Goal: Task Accomplishment & Management: Complete application form

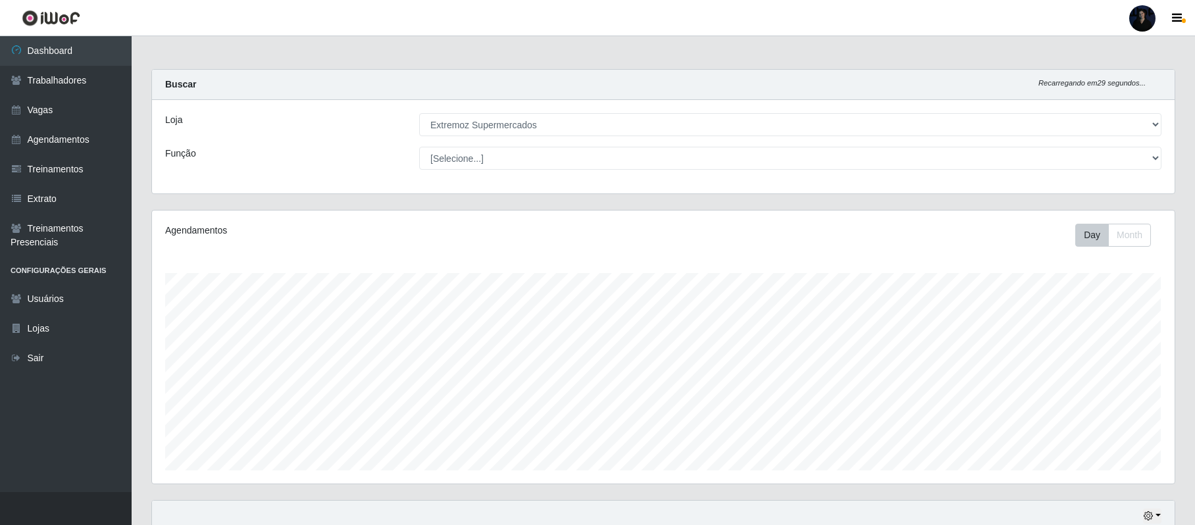
select select "519"
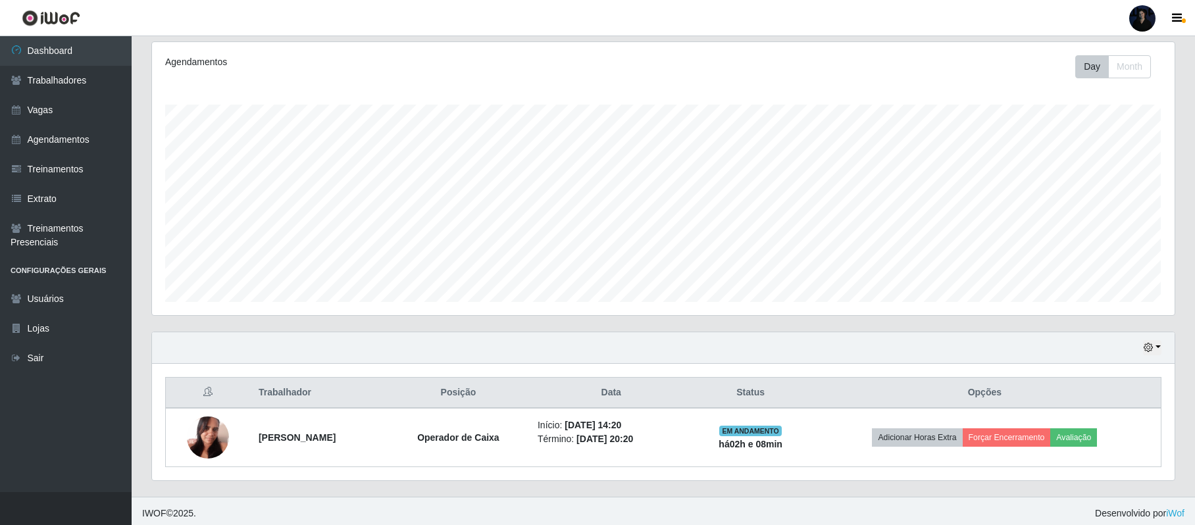
scroll to position [88, 0]
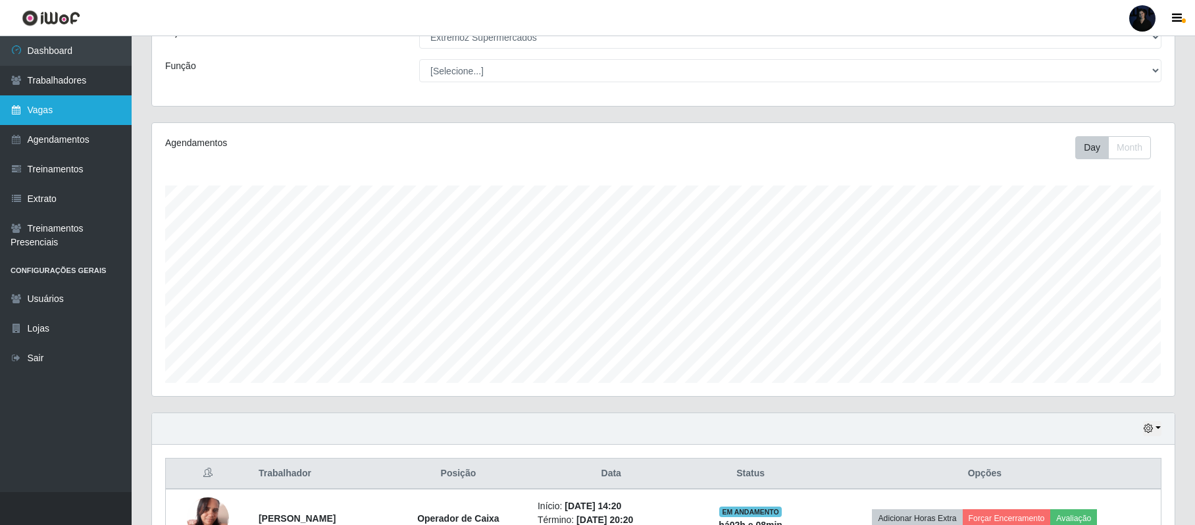
click at [47, 103] on link "Vagas" at bounding box center [66, 110] width 132 height 30
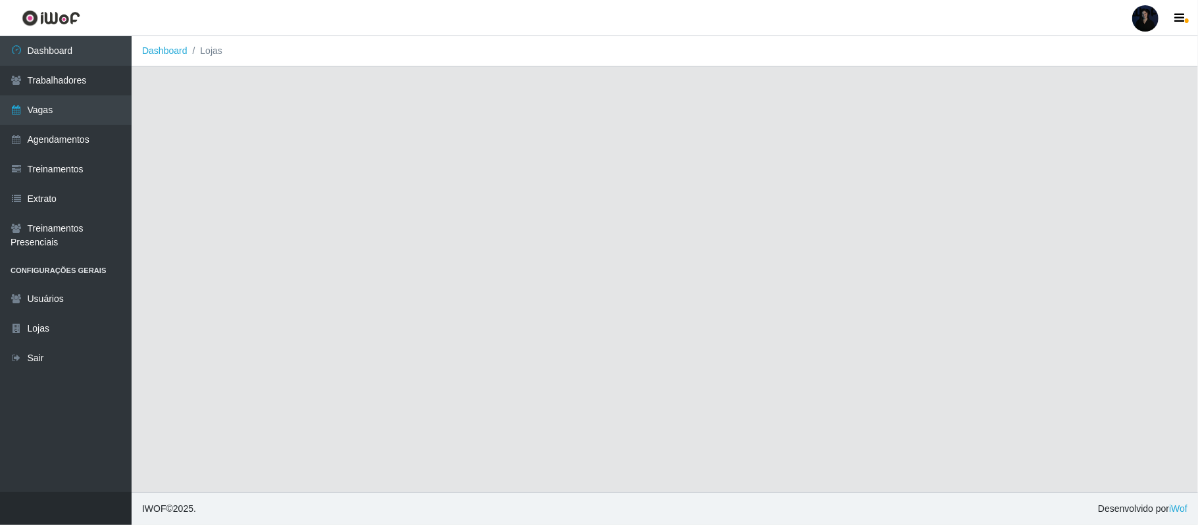
click at [1144, 24] on div at bounding box center [1146, 18] width 26 height 26
click at [1154, 105] on button "Sair" at bounding box center [1120, 102] width 118 height 27
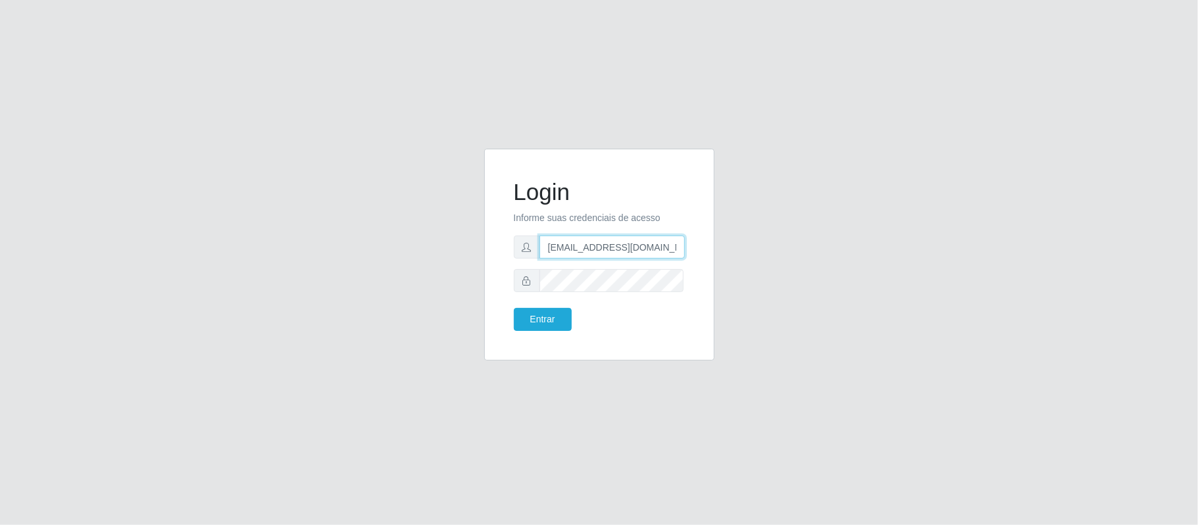
drag, startPoint x: 658, startPoint y: 247, endPoint x: 611, endPoint y: 246, distance: 47.4
click at [611, 246] on input "[EMAIL_ADDRESS][DOMAIN_NAME]" at bounding box center [612, 247] width 145 height 23
type input "[EMAIL_ADDRESS][DOMAIN_NAME]"
click at [530, 322] on button "Entrar" at bounding box center [543, 319] width 58 height 23
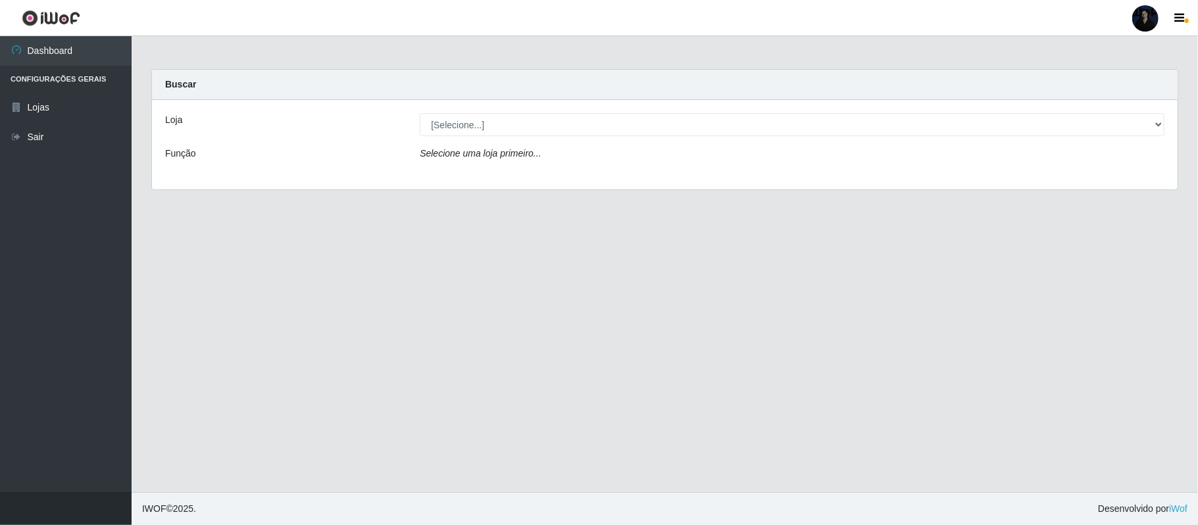
click at [1138, 20] on div at bounding box center [1146, 18] width 26 height 26
click at [1096, 106] on button "Sair" at bounding box center [1120, 102] width 118 height 27
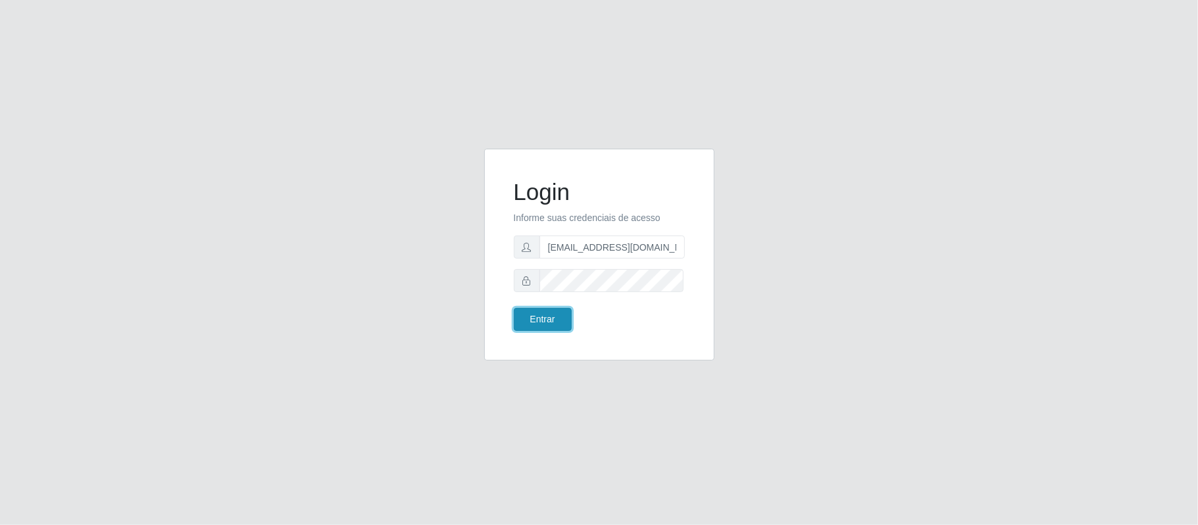
click at [537, 322] on button "Entrar" at bounding box center [543, 319] width 58 height 23
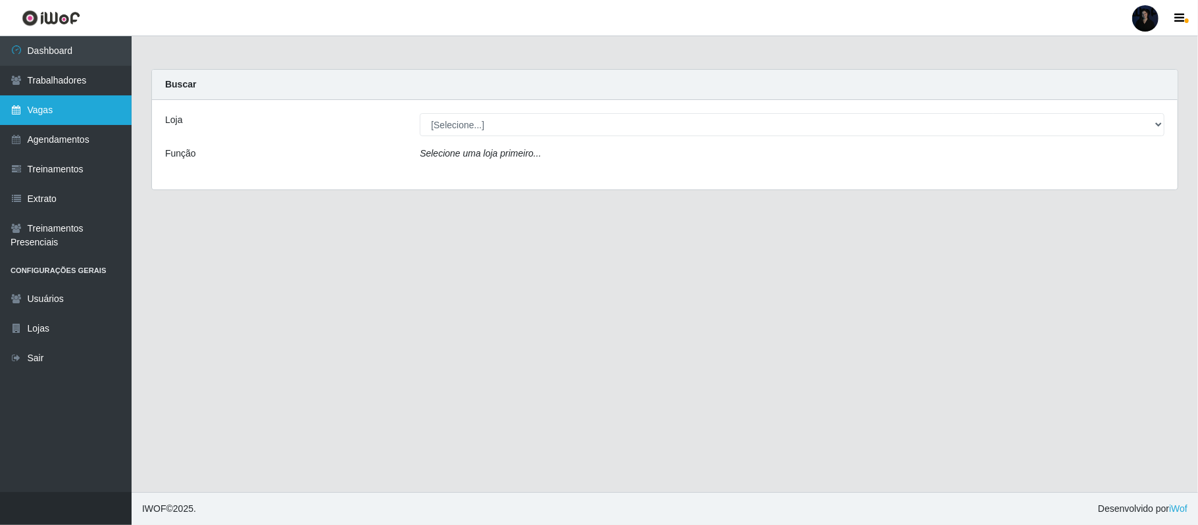
click at [33, 119] on link "Vagas" at bounding box center [66, 110] width 132 height 30
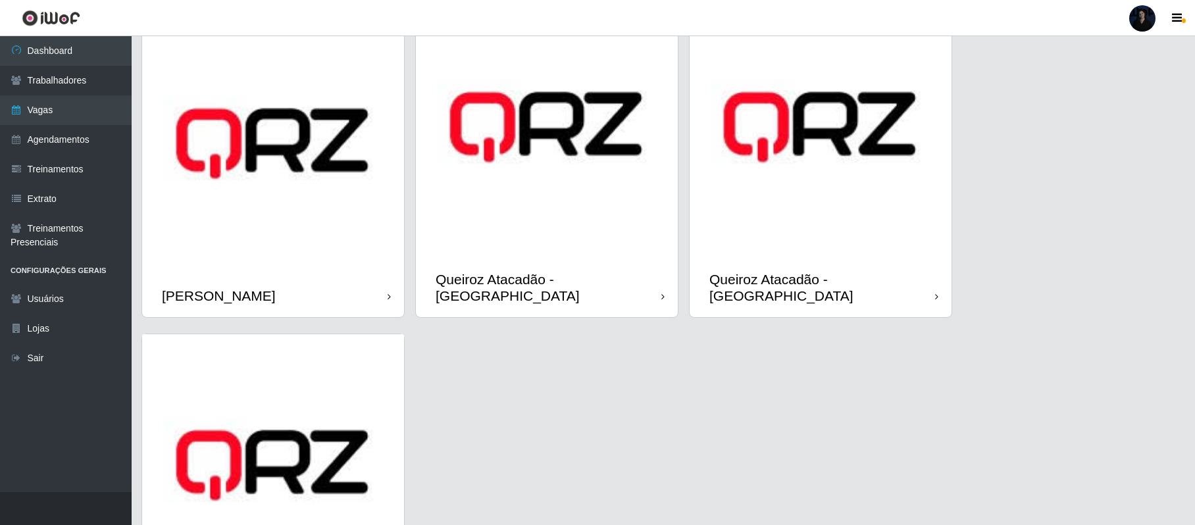
scroll to position [830, 0]
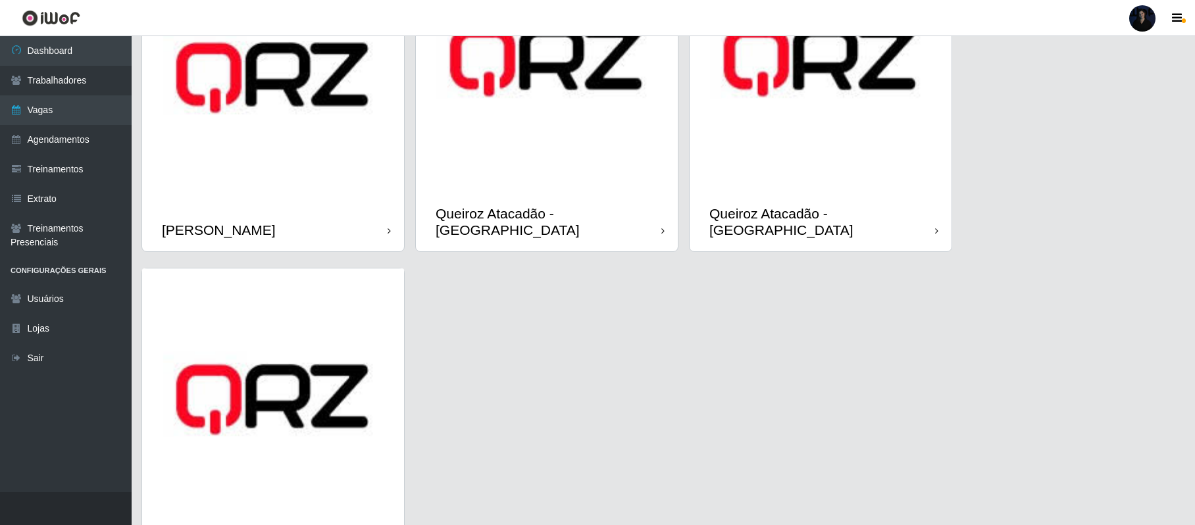
click at [217, 122] on img at bounding box center [273, 78] width 262 height 262
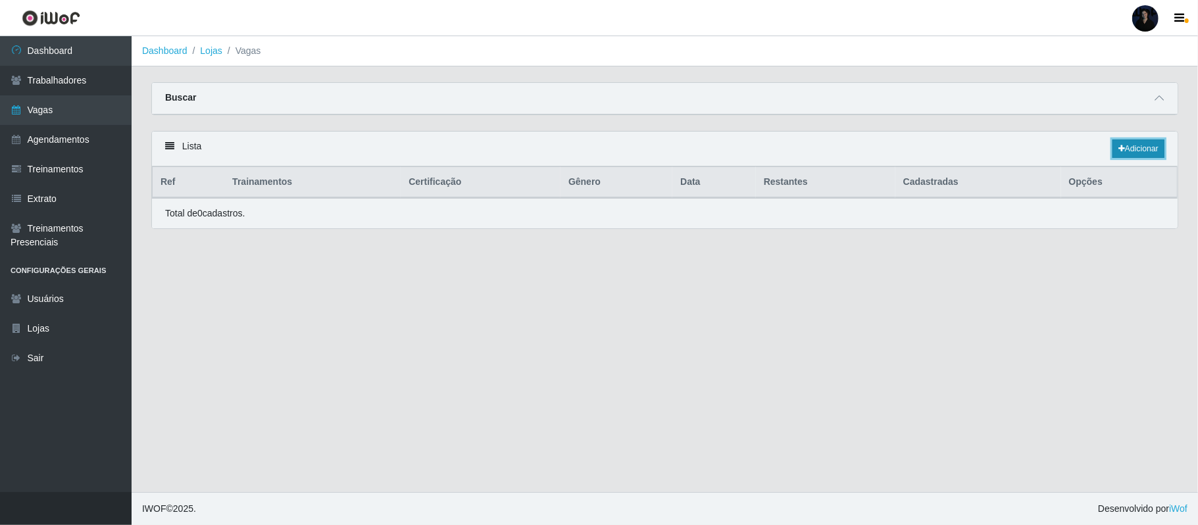
click at [1146, 147] on link "Adicionar" at bounding box center [1139, 149] width 52 height 18
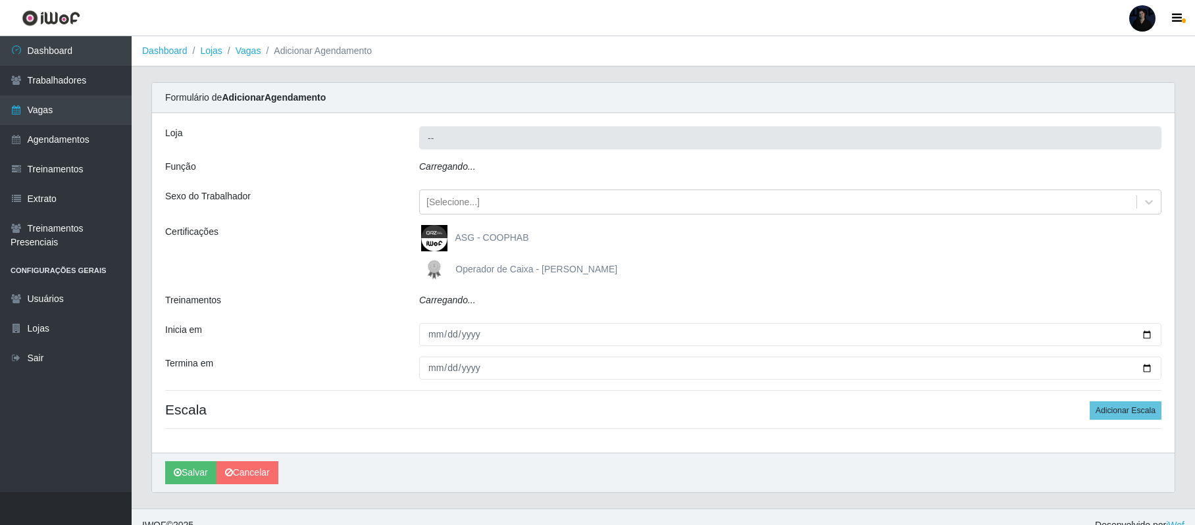
type input "Queiroz Atacadão - João Câmara"
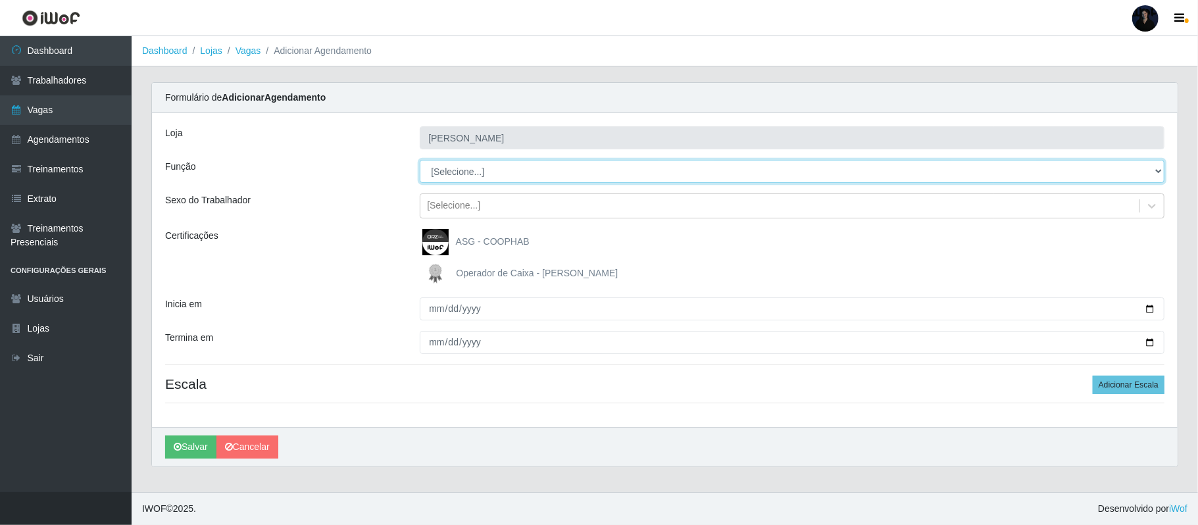
click at [537, 172] on select "[Selecione...] Embalador Embalador + Embalador ++ Repositor Repositor + Reposit…" at bounding box center [792, 171] width 745 height 23
select select "70"
click at [420, 161] on select "[Selecione...] Embalador Embalador + Embalador ++ Repositor Repositor + Reposit…" at bounding box center [792, 171] width 745 height 23
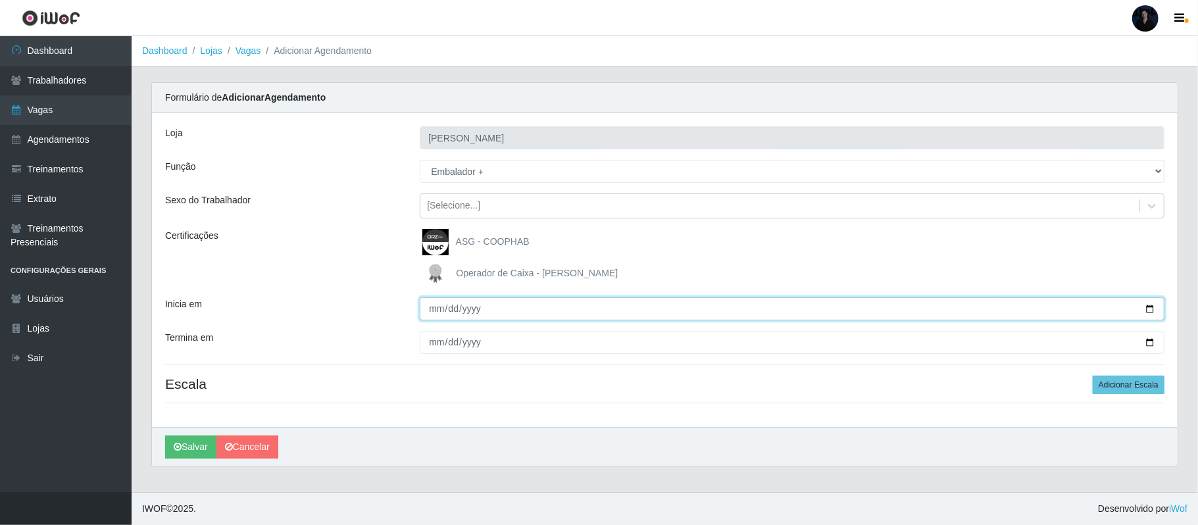
click at [1151, 311] on input "Inicia em" at bounding box center [792, 308] width 745 height 23
type input "2025-09-06"
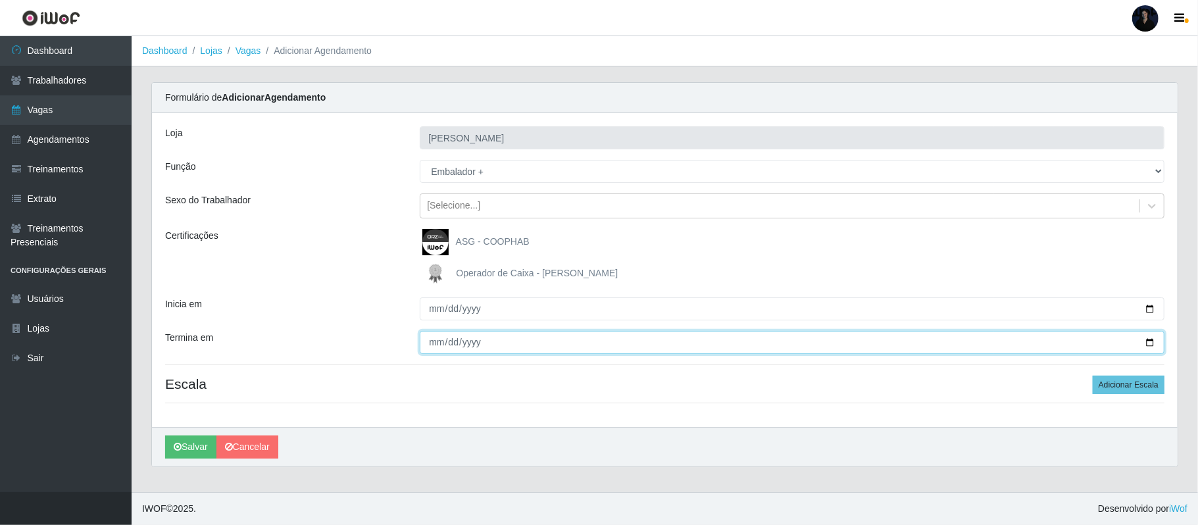
click at [1149, 342] on input "Termina em" at bounding box center [792, 342] width 745 height 23
type input "2025-09-07"
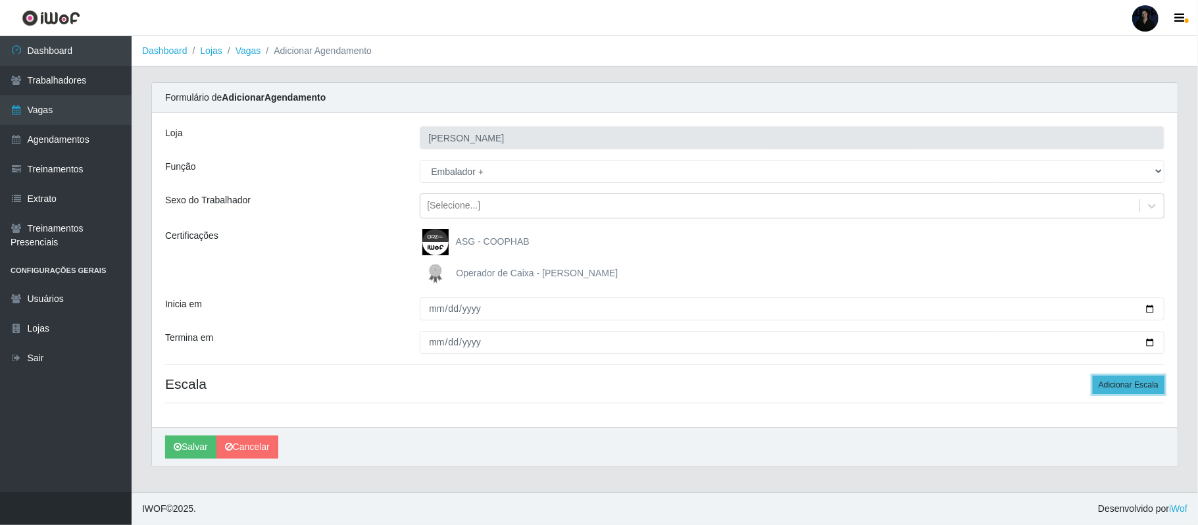
click at [1156, 385] on button "Adicionar Escala" at bounding box center [1129, 385] width 72 height 18
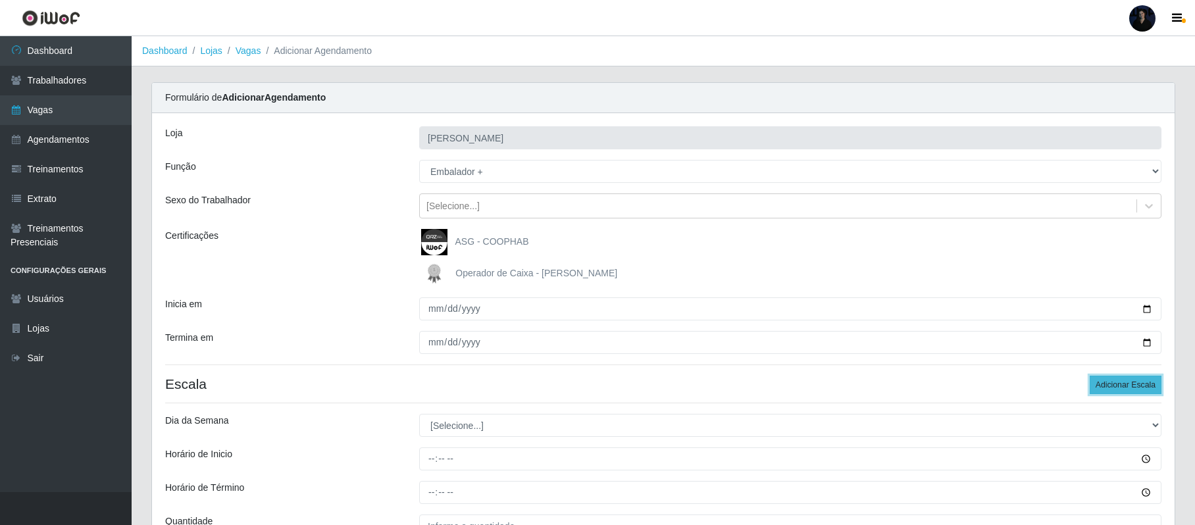
click at [1156, 386] on button "Adicionar Escala" at bounding box center [1126, 385] width 72 height 18
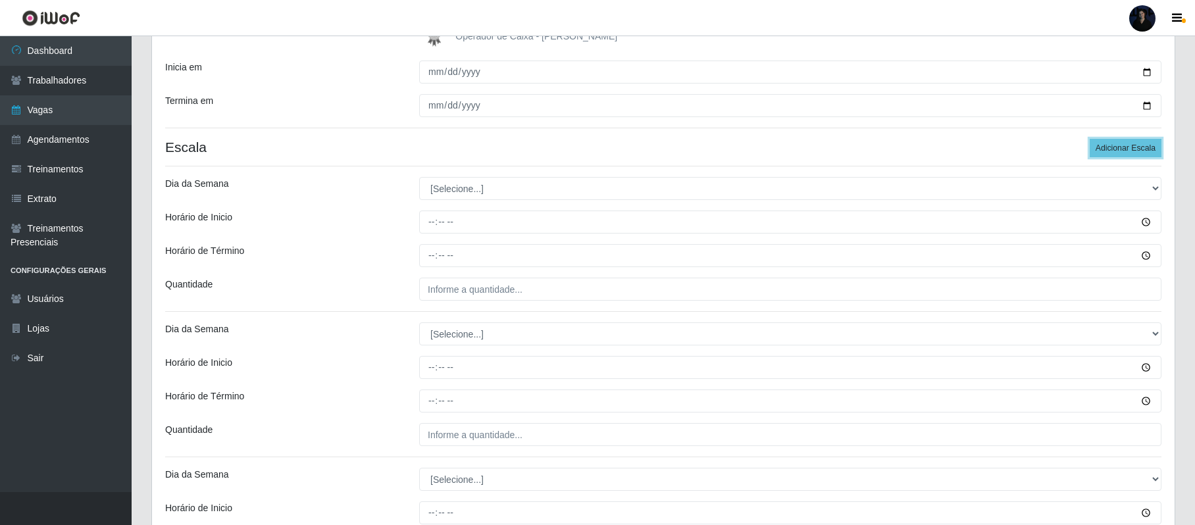
scroll to position [263, 0]
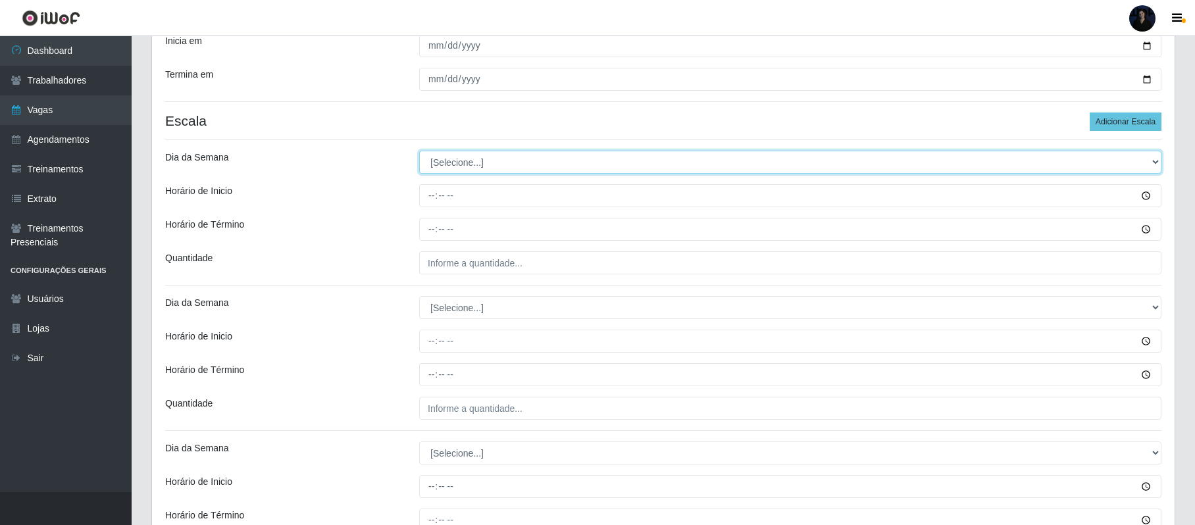
click at [464, 158] on select "[Selecione...] Segunda Terça Quarta Quinta Sexta Sábado Domingo" at bounding box center [790, 162] width 742 height 23
select select "6"
click at [419, 152] on select "[Selecione...] Segunda Terça Quarta Quinta Sexta Sábado Domingo" at bounding box center [790, 162] width 742 height 23
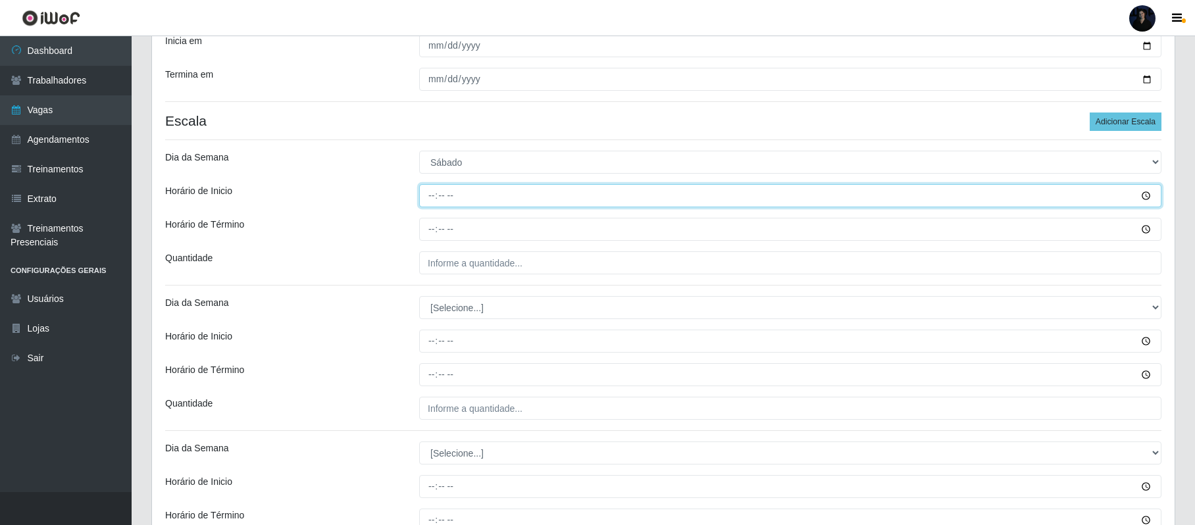
click at [435, 190] on input "Horário de Inicio" at bounding box center [790, 195] width 742 height 23
type input "07:00"
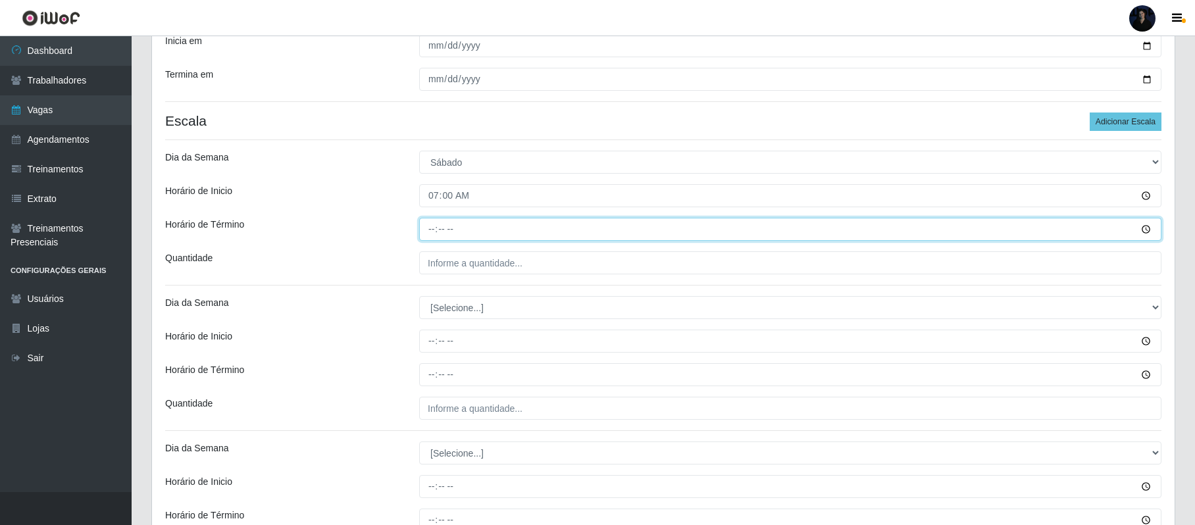
click at [430, 225] on input "Horário de Término" at bounding box center [790, 229] width 742 height 23
type input "13:00"
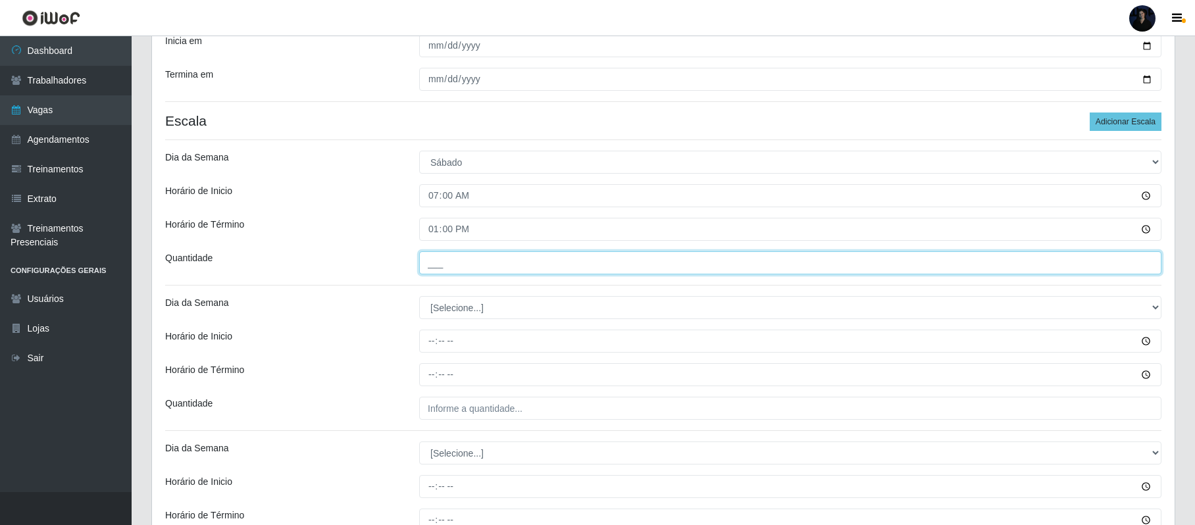
click at [428, 261] on input "___" at bounding box center [790, 262] width 742 height 23
type input "3__"
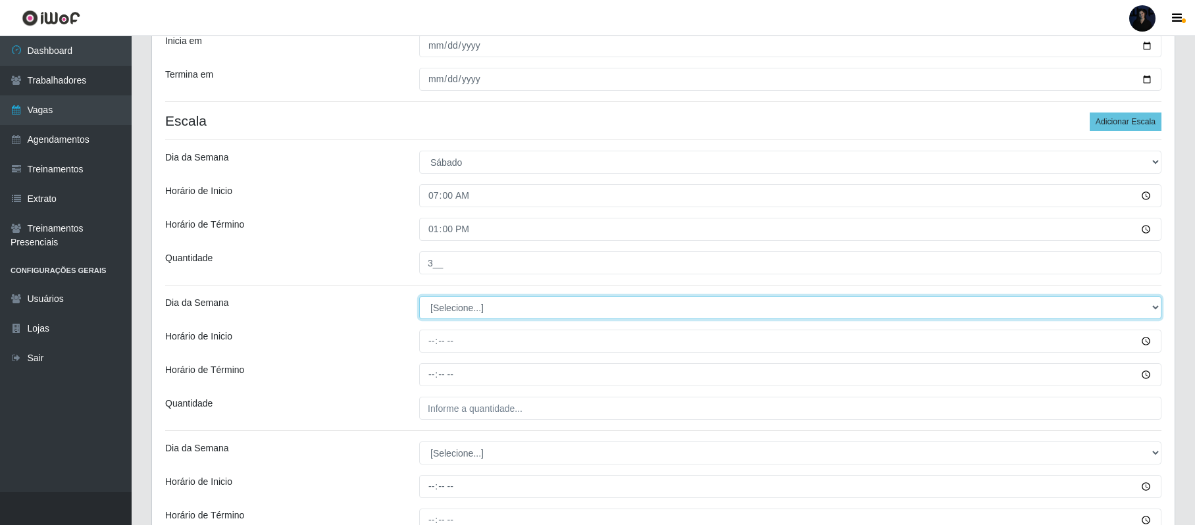
click at [446, 303] on select "[Selecione...] Segunda Terça Quarta Quinta Sexta Sábado Domingo" at bounding box center [790, 307] width 742 height 23
select select "6"
click at [419, 297] on select "[Selecione...] Segunda Terça Quarta Quinta Sexta Sábado Domingo" at bounding box center [790, 307] width 742 height 23
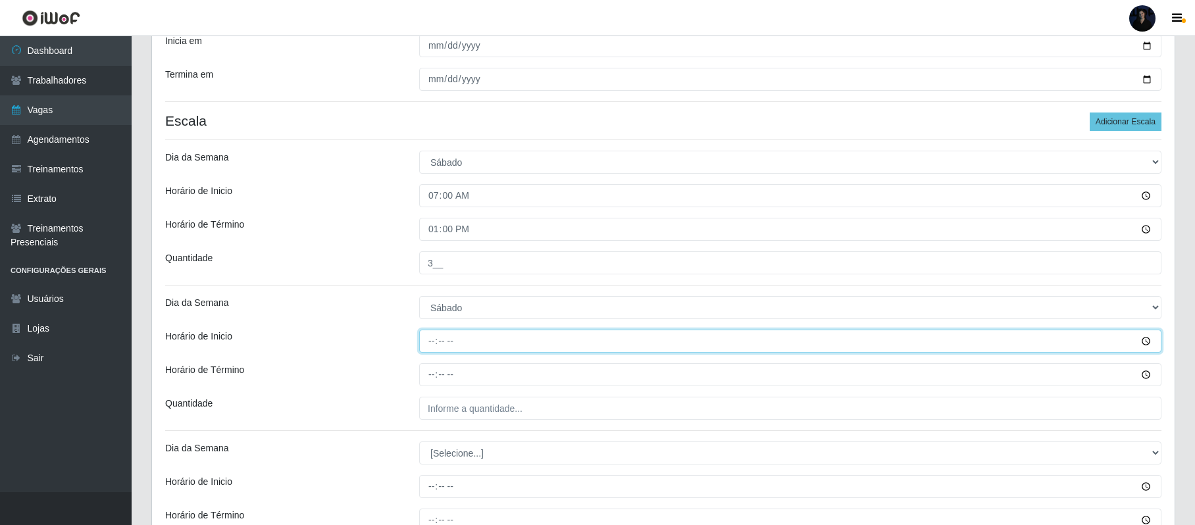
click at [429, 353] on input "Horário de Inicio" at bounding box center [790, 341] width 742 height 23
type input "13:00"
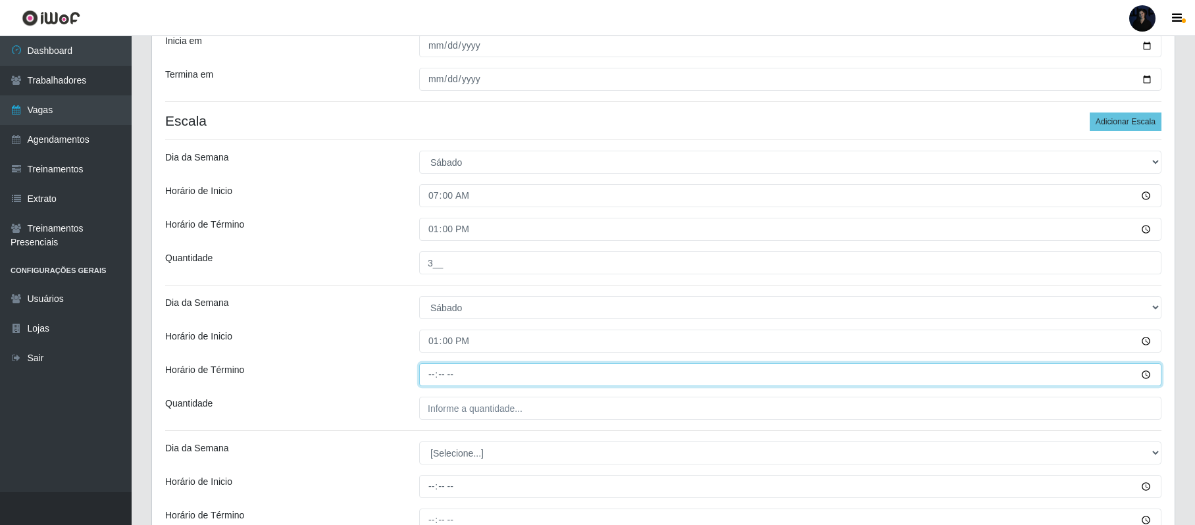
click at [430, 374] on input "Horário de Término" at bounding box center [790, 374] width 742 height 23
type input "19:00"
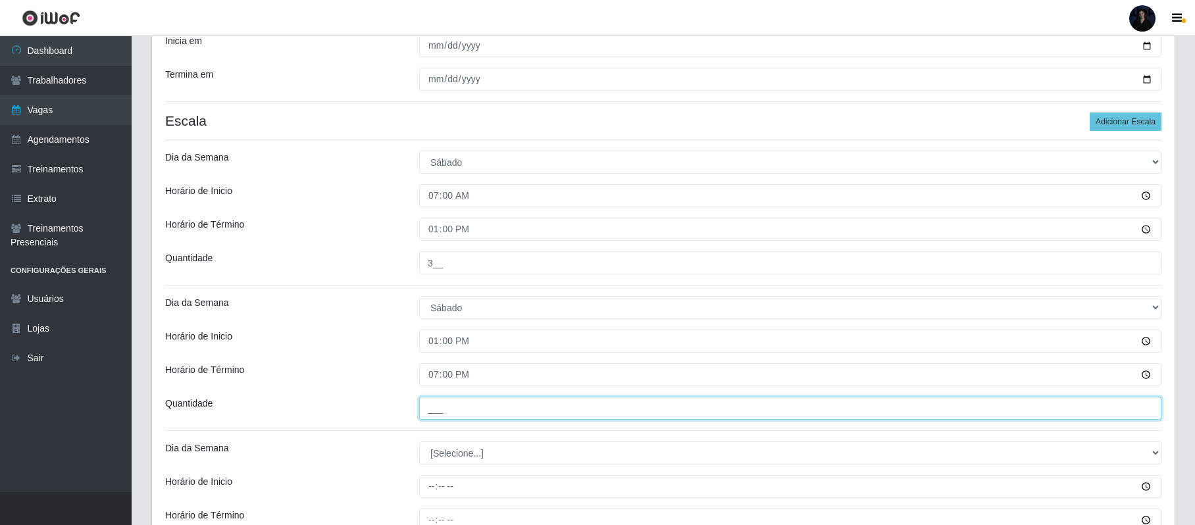
click at [430, 409] on input "___" at bounding box center [790, 408] width 742 height 23
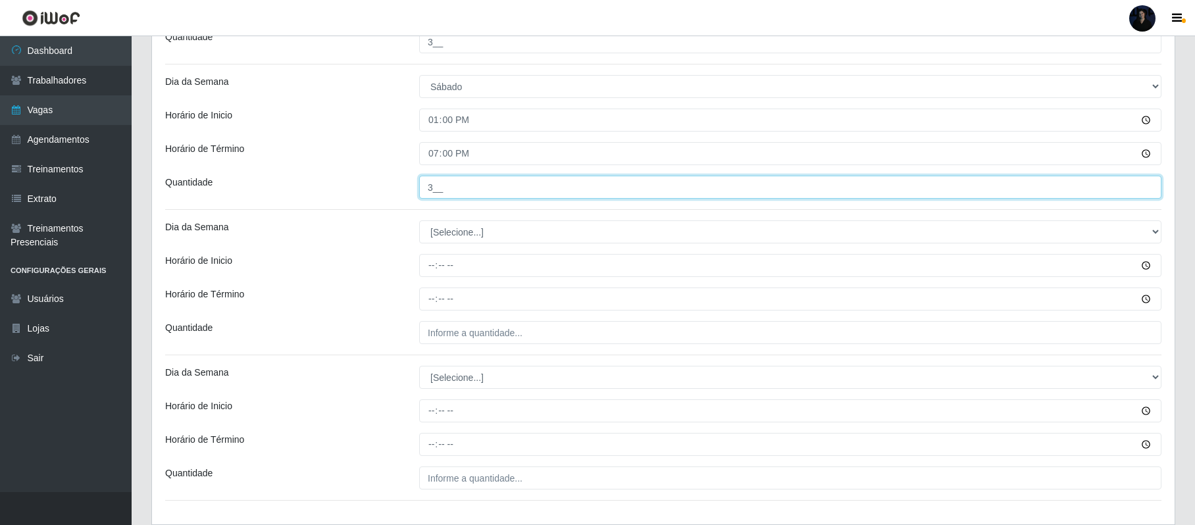
scroll to position [526, 0]
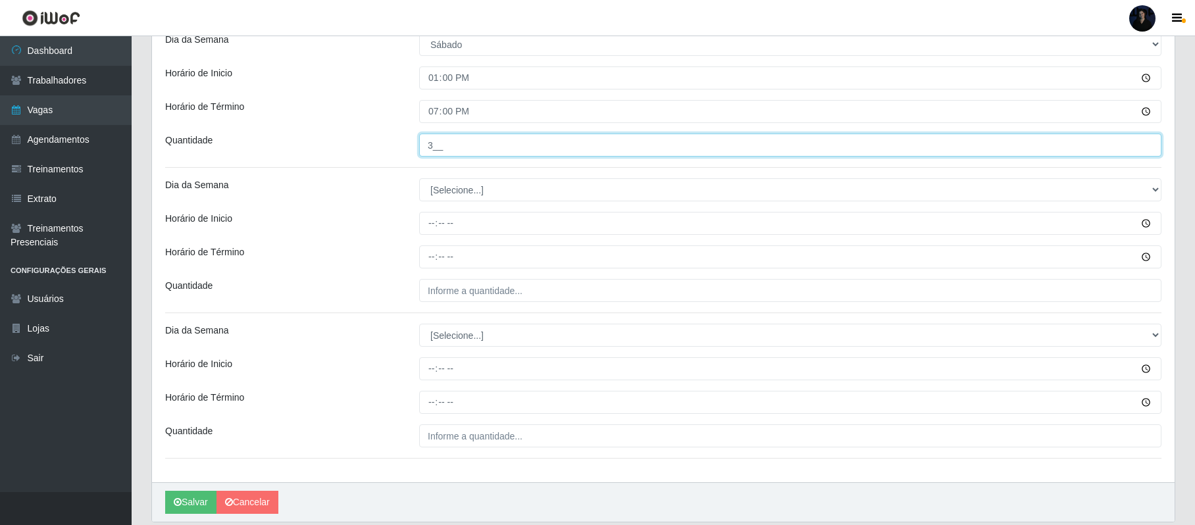
type input "3__"
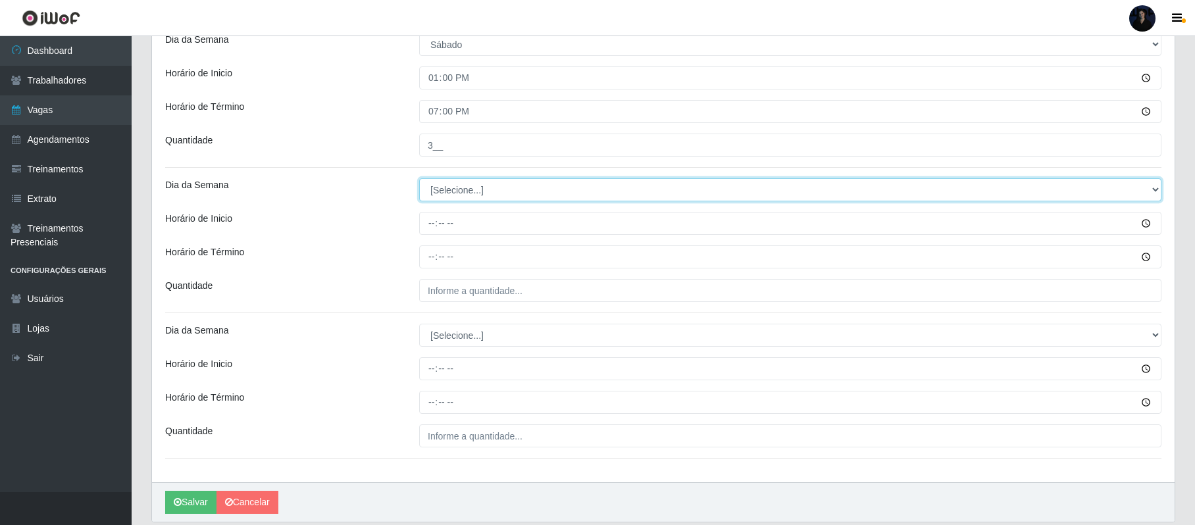
click at [435, 186] on select "[Selecione...] Segunda Terça Quarta Quinta Sexta Sábado Domingo" at bounding box center [790, 189] width 742 height 23
select select "0"
click at [419, 180] on select "[Selecione...] Segunda Terça Quarta Quinta Sexta Sábado Domingo" at bounding box center [790, 189] width 742 height 23
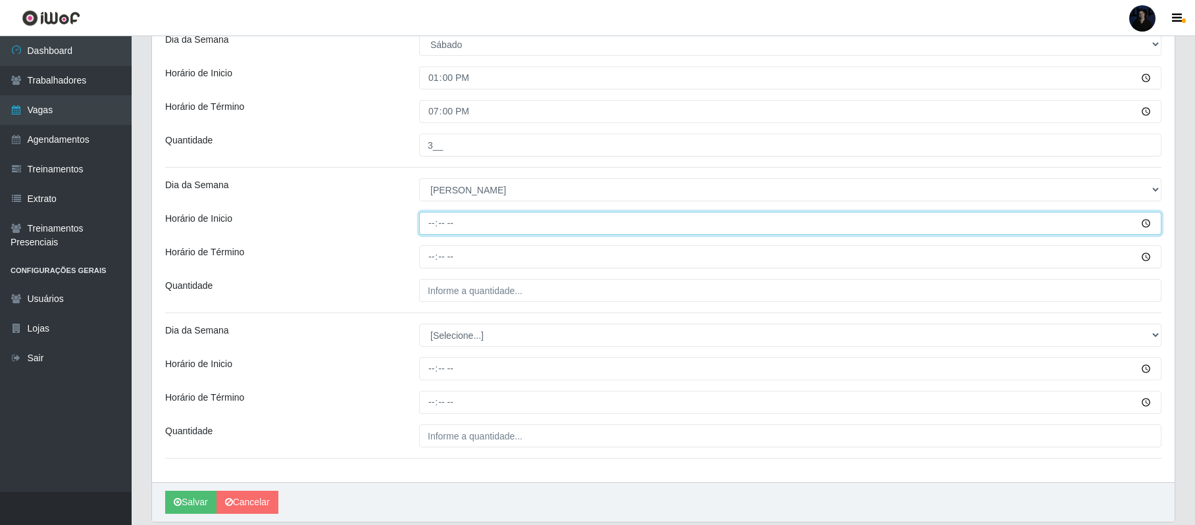
click at [428, 224] on input "Horário de Inicio" at bounding box center [790, 223] width 742 height 23
type input "07:00"
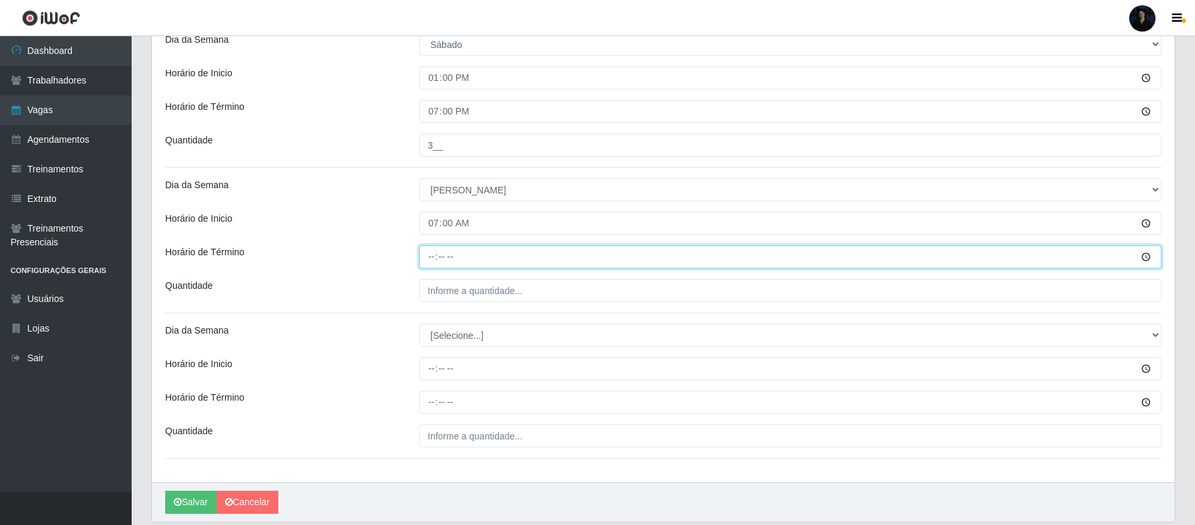
click at [428, 259] on input "Horário de Término" at bounding box center [790, 256] width 742 height 23
type input "13:00"
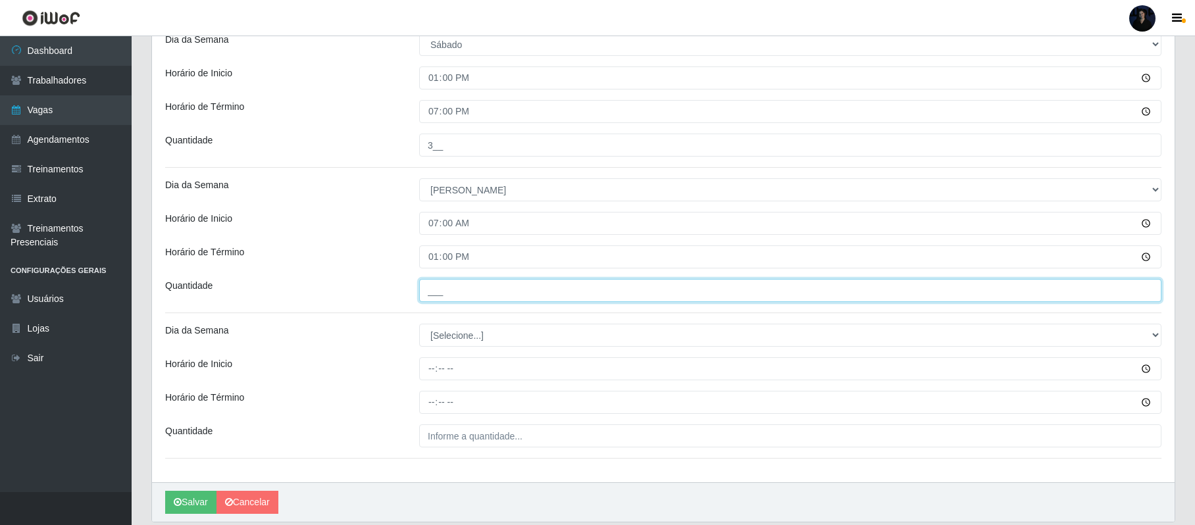
click at [432, 288] on input "___" at bounding box center [790, 290] width 742 height 23
drag, startPoint x: 443, startPoint y: 293, endPoint x: 400, endPoint y: 293, distance: 42.8
click at [400, 293] on div "Quantidade 130" at bounding box center [663, 290] width 1016 height 23
type input "3__"
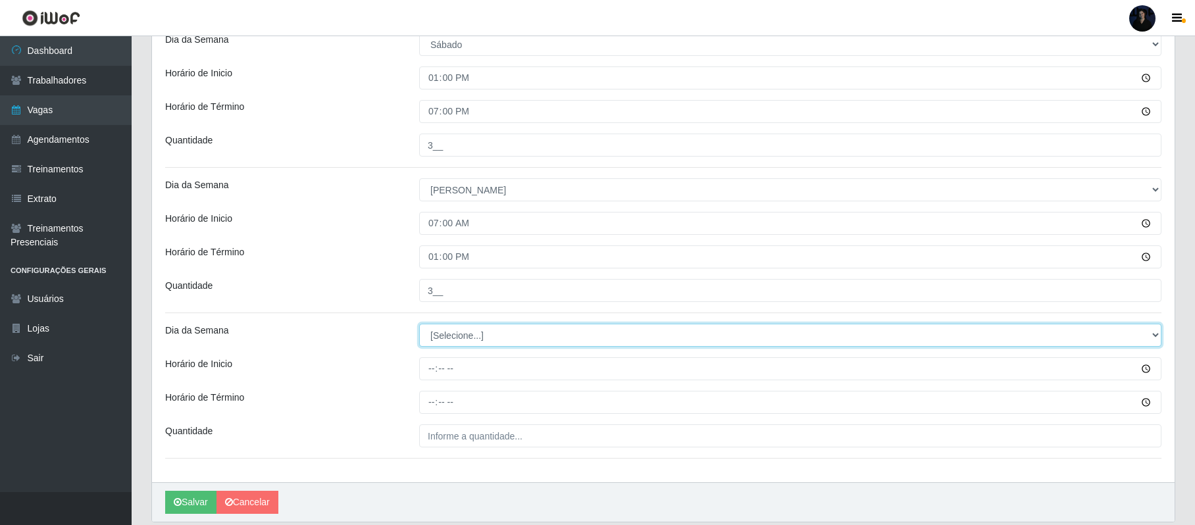
click at [435, 333] on select "[Selecione...] Segunda Terça Quarta Quinta Sexta Sábado Domingo" at bounding box center [790, 335] width 742 height 23
select select "0"
click at [419, 326] on select "[Selecione...] Segunda Terça Quarta Quinta Sexta Sábado Domingo" at bounding box center [790, 335] width 742 height 23
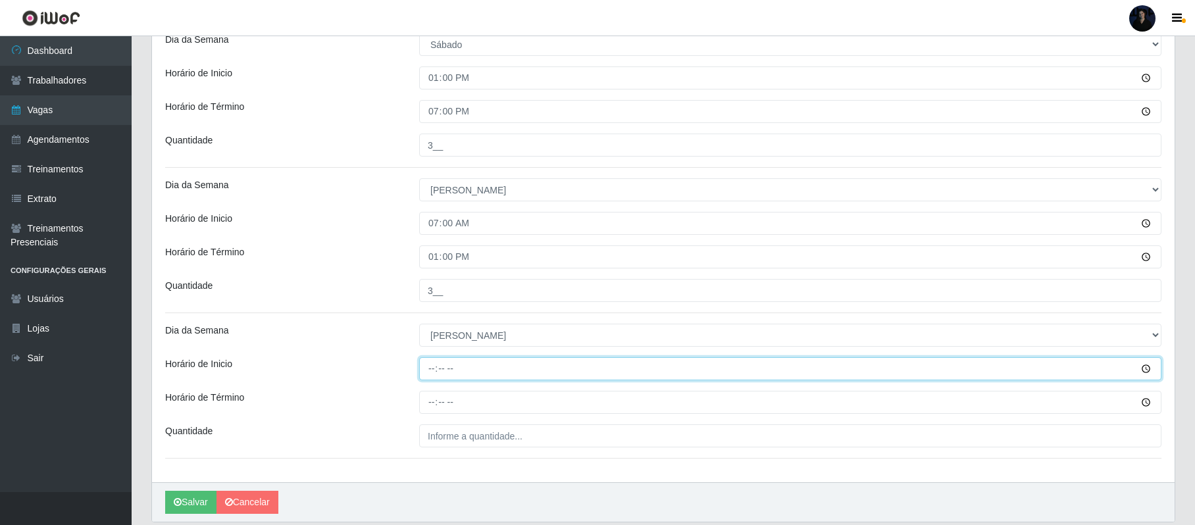
click at [432, 374] on input "Horário de Inicio" at bounding box center [790, 368] width 742 height 23
type input "13:00"
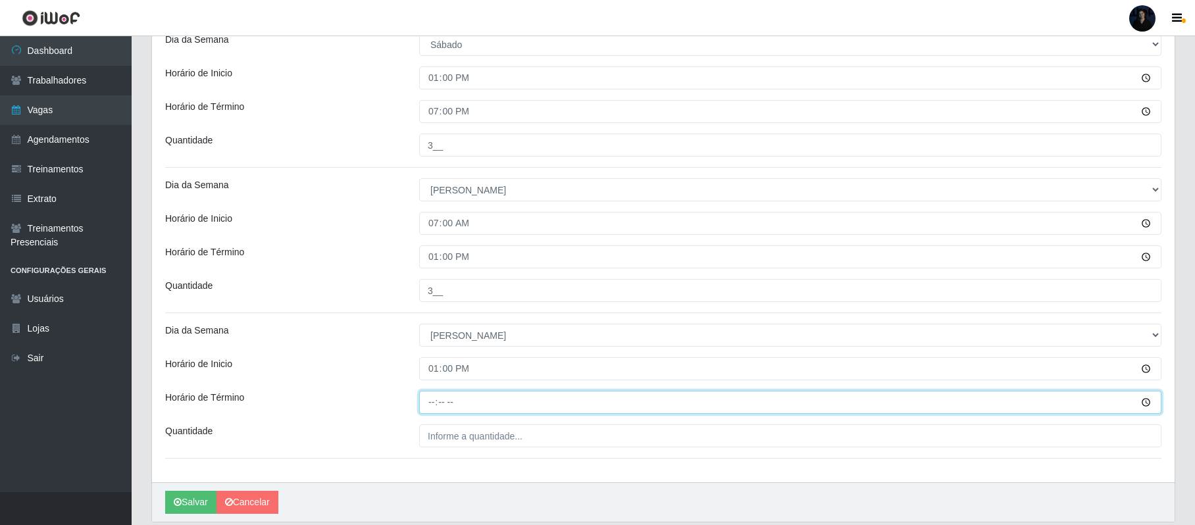
click at [425, 409] on input "Horário de Término" at bounding box center [790, 402] width 742 height 23
type input "19:00"
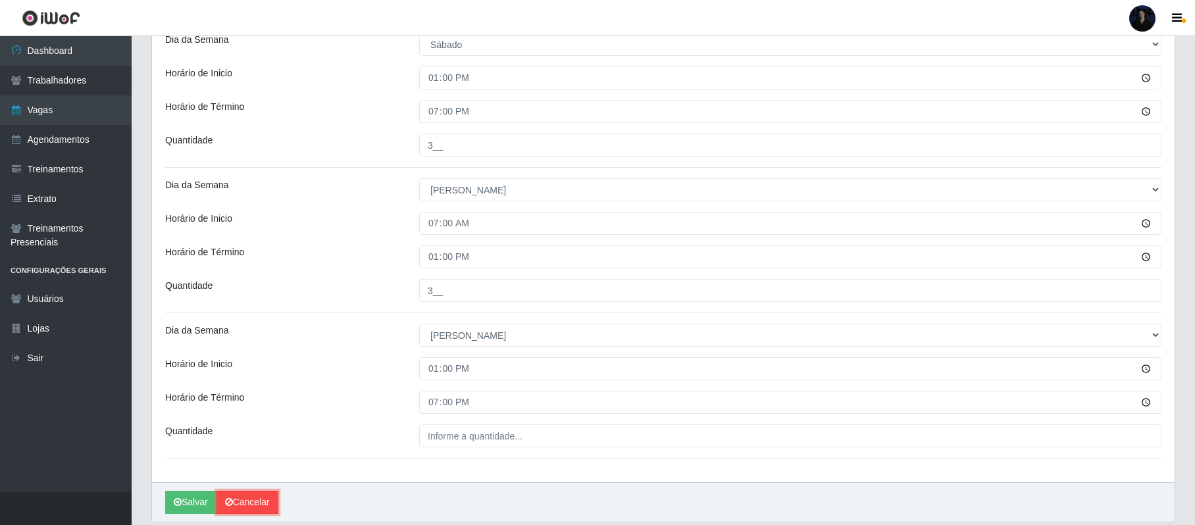
click at [247, 508] on link "Cancelar" at bounding box center [248, 502] width 62 height 23
